Goal: Task Accomplishment & Management: Manage account settings

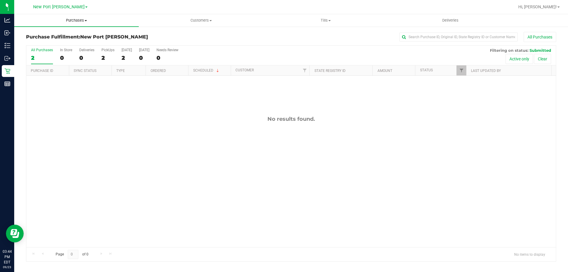
click at [69, 20] on span "Purchases" at bounding box center [76, 20] width 125 height 5
click at [59, 44] on li "Fulfillment" at bounding box center [76, 42] width 125 height 7
click at [70, 19] on span "Purchases" at bounding box center [76, 20] width 125 height 5
click at [44, 38] on span "Summary of purchases" at bounding box center [44, 35] width 61 height 5
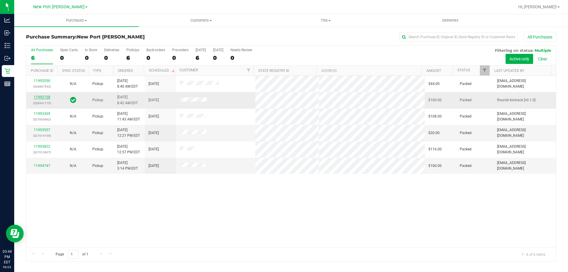
click at [44, 98] on link "11992158" at bounding box center [42, 97] width 17 height 4
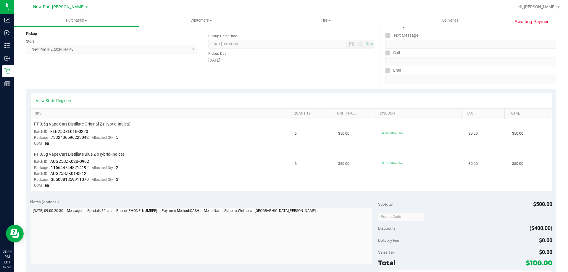
scroll to position [148, 0]
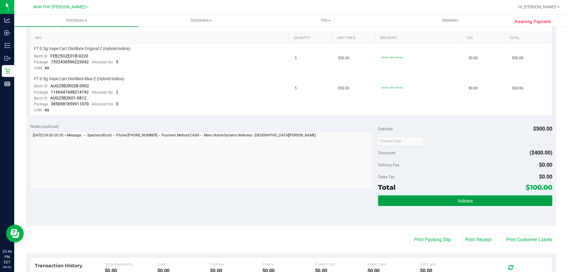
click at [492, 199] on button "Validate" at bounding box center [465, 200] width 174 height 11
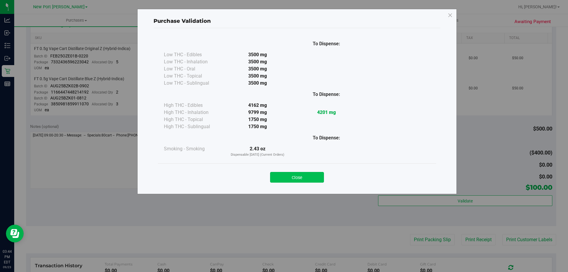
click at [310, 175] on button "Close" at bounding box center [297, 177] width 54 height 11
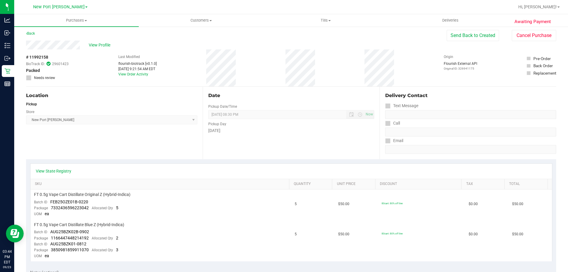
scroll to position [0, 0]
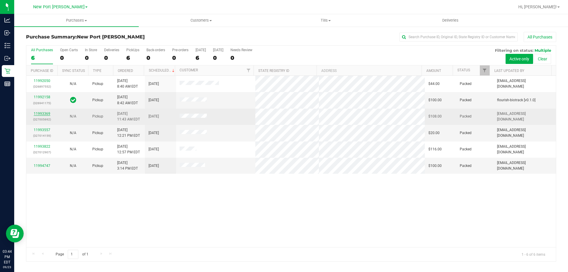
click at [45, 114] on link "11993369" at bounding box center [42, 114] width 17 height 4
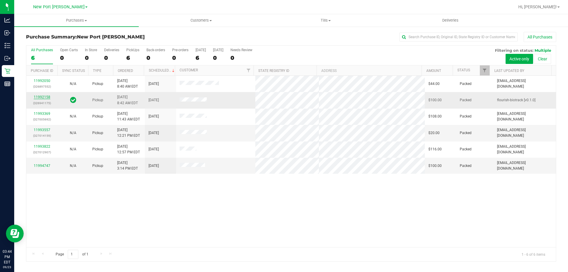
click at [41, 98] on link "11992158" at bounding box center [42, 97] width 17 height 4
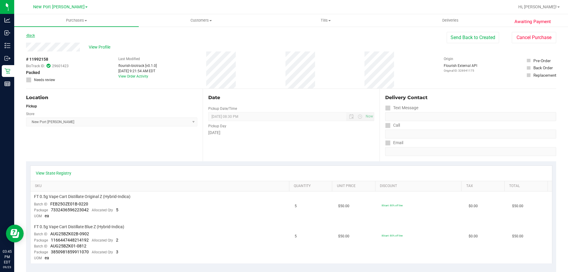
click at [30, 34] on link "Back" at bounding box center [30, 35] width 9 height 4
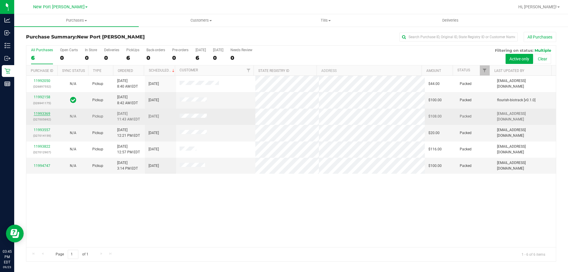
click at [46, 112] on link "11993369" at bounding box center [42, 114] width 17 height 4
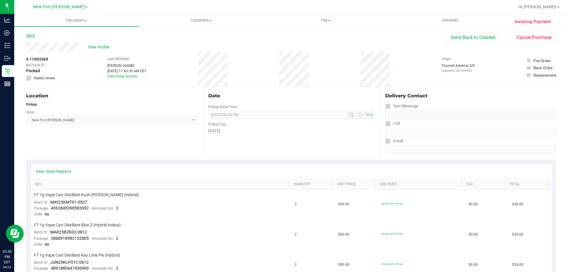
click at [34, 35] on link "Back" at bounding box center [30, 35] width 9 height 4
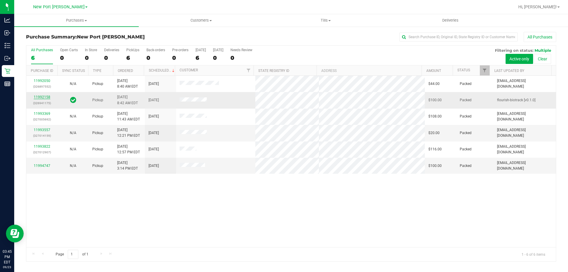
click at [47, 98] on link "11992158" at bounding box center [42, 97] width 17 height 4
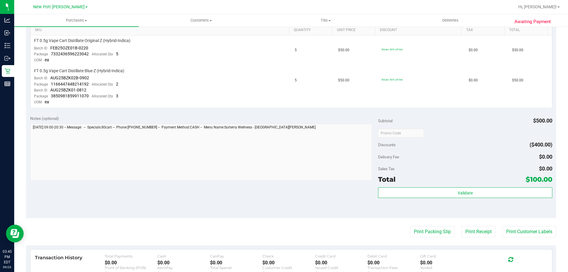
scroll to position [118, 0]
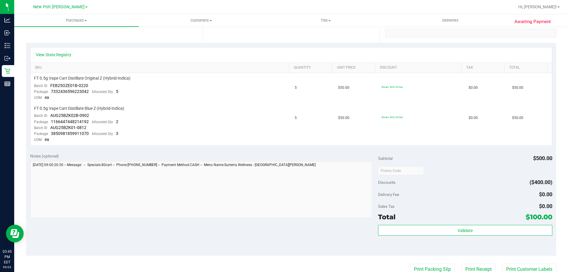
click at [428, 224] on div "Subtotal $500.00 Discounts ($400.00) Delivery Fee $0.00 Sales Tax $0.00 Total $…" at bounding box center [465, 202] width 174 height 99
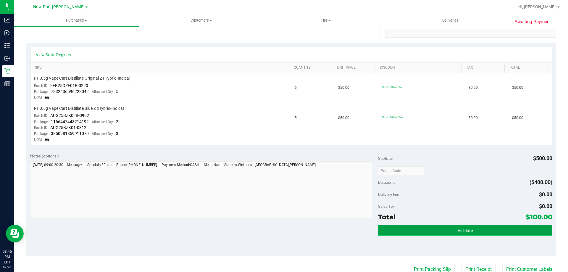
click at [429, 226] on button "Validate" at bounding box center [465, 230] width 174 height 11
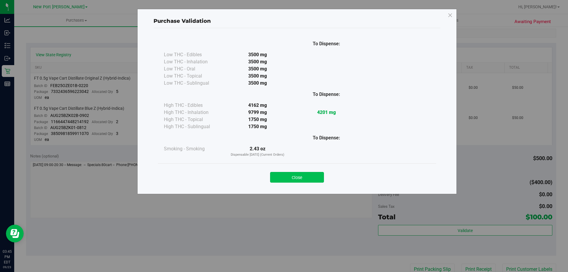
click at [294, 175] on button "Close" at bounding box center [297, 177] width 54 height 11
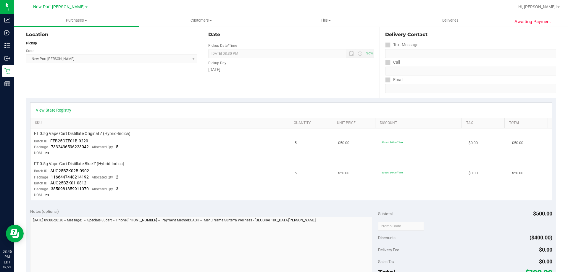
scroll to position [0, 0]
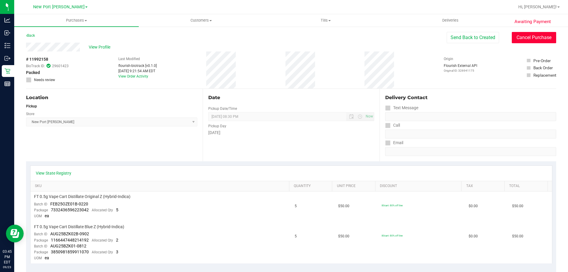
click at [545, 38] on button "Cancel Purchase" at bounding box center [534, 37] width 44 height 11
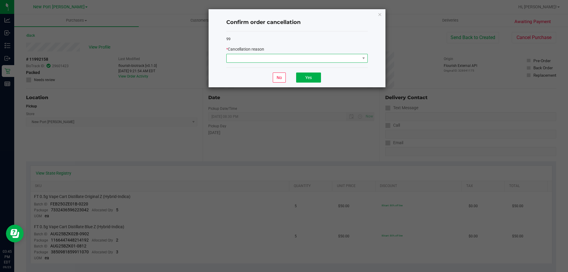
click at [318, 59] on span at bounding box center [293, 58] width 133 height 8
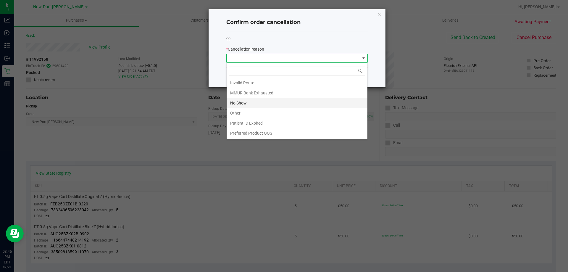
scroll to position [31, 0]
click at [277, 112] on li "Other" at bounding box center [297, 113] width 141 height 10
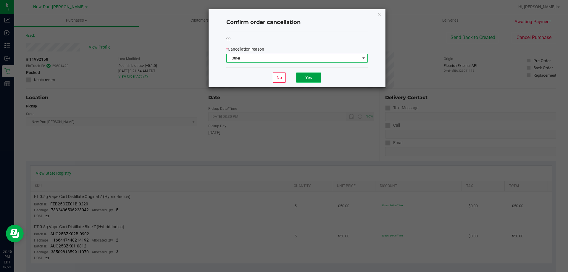
click at [309, 78] on button "Yes" at bounding box center [308, 78] width 25 height 10
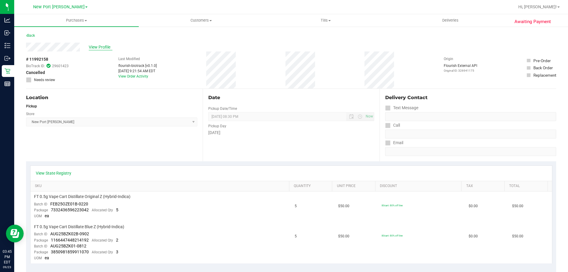
click at [102, 45] on span "View Profile" at bounding box center [101, 47] width 24 height 6
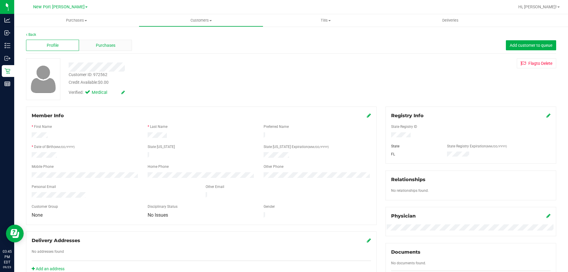
click at [107, 47] on span "Purchases" at bounding box center [106, 45] width 20 height 6
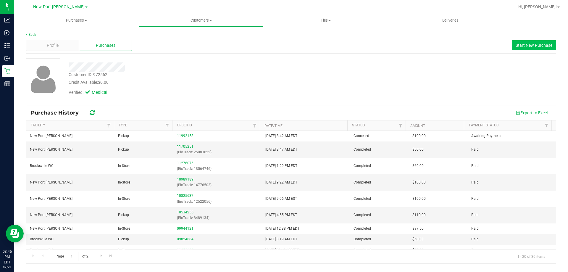
click at [533, 45] on span "Start New Purchase" at bounding box center [534, 45] width 37 height 5
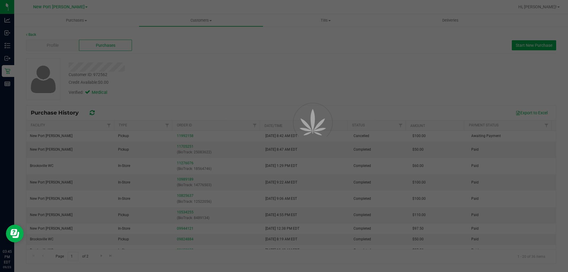
click at [533, 49] on div at bounding box center [284, 136] width 568 height 272
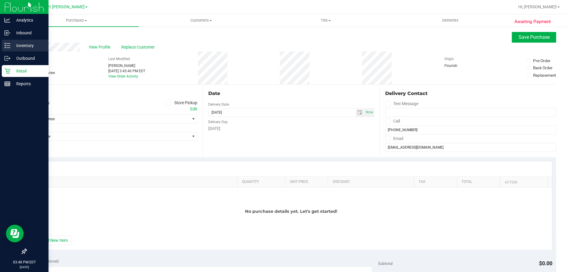
click at [17, 45] on p "Inventory" at bounding box center [28, 45] width 36 height 7
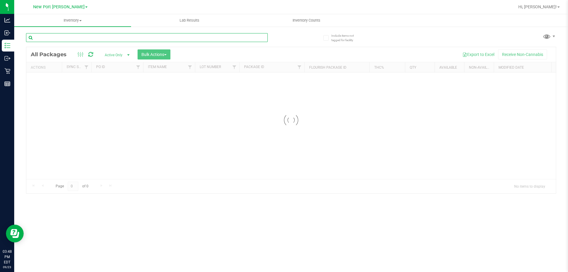
click at [81, 38] on input "text" at bounding box center [147, 37] width 242 height 9
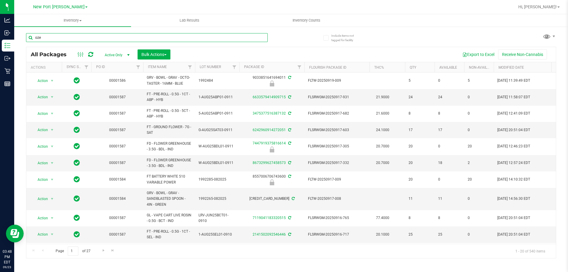
type input "oze"
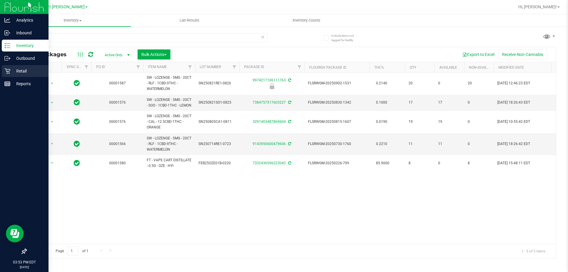
click at [12, 74] on p "Retail" at bounding box center [28, 70] width 36 height 7
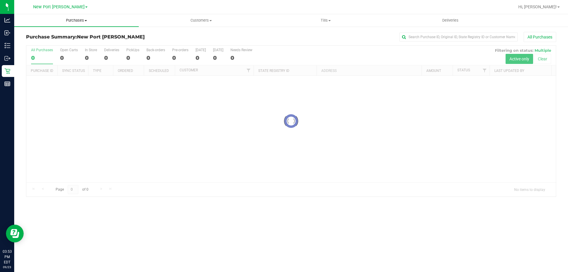
click at [74, 19] on span "Purchases" at bounding box center [76, 20] width 125 height 5
click at [57, 40] on li "Fulfillment" at bounding box center [76, 42] width 125 height 7
